Goal: Information Seeking & Learning: Learn about a topic

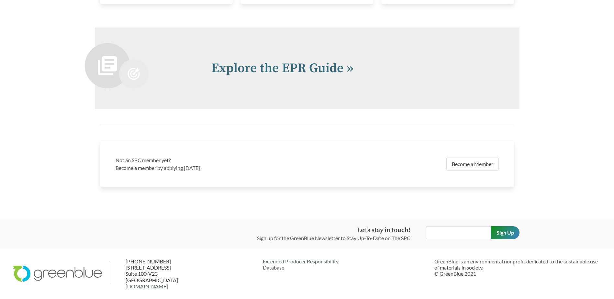
scroll to position [1423, 0]
click at [276, 66] on link "Explore the EPR Guide »" at bounding box center [282, 68] width 142 height 16
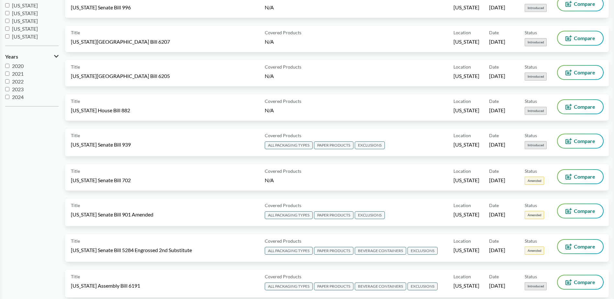
scroll to position [194, 0]
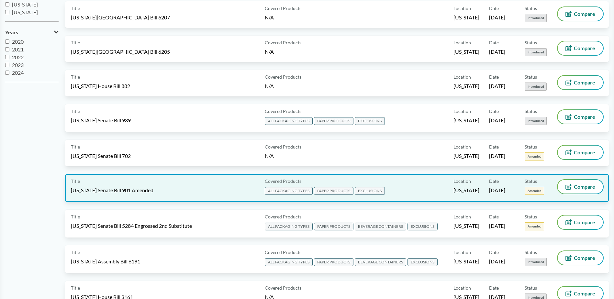
click at [311, 182] on div "Covered Products ALL PACKAGING TYPES PAPER PRODUCTS EXCLUSIONS" at bounding box center [357, 188] width 191 height 16
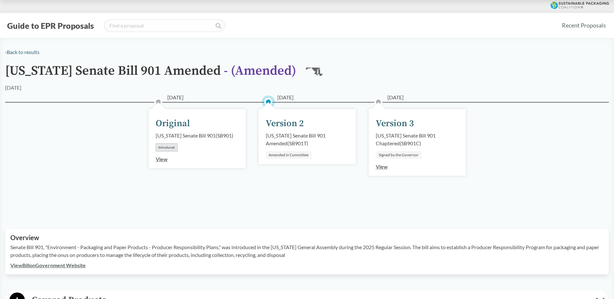
click at [393, 154] on div "Signed by the Governor" at bounding box center [399, 155] width 46 height 8
click at [383, 168] on link "View" at bounding box center [382, 166] width 12 height 6
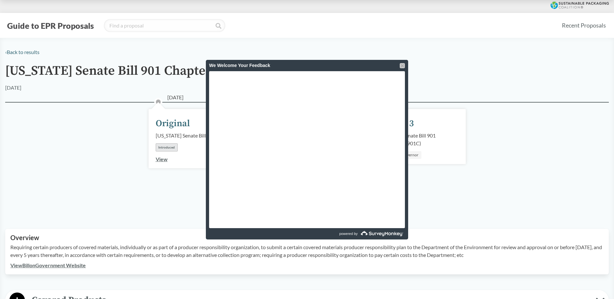
click at [404, 66] on div at bounding box center [402, 65] width 5 height 5
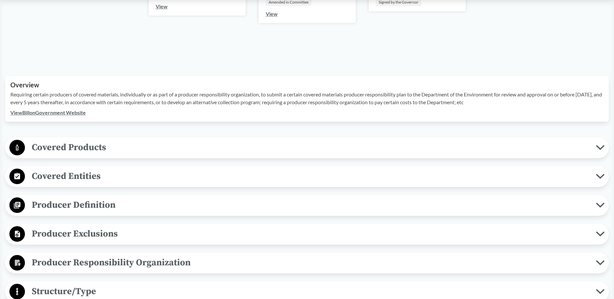
scroll to position [227, 0]
